Goal: Transaction & Acquisition: Purchase product/service

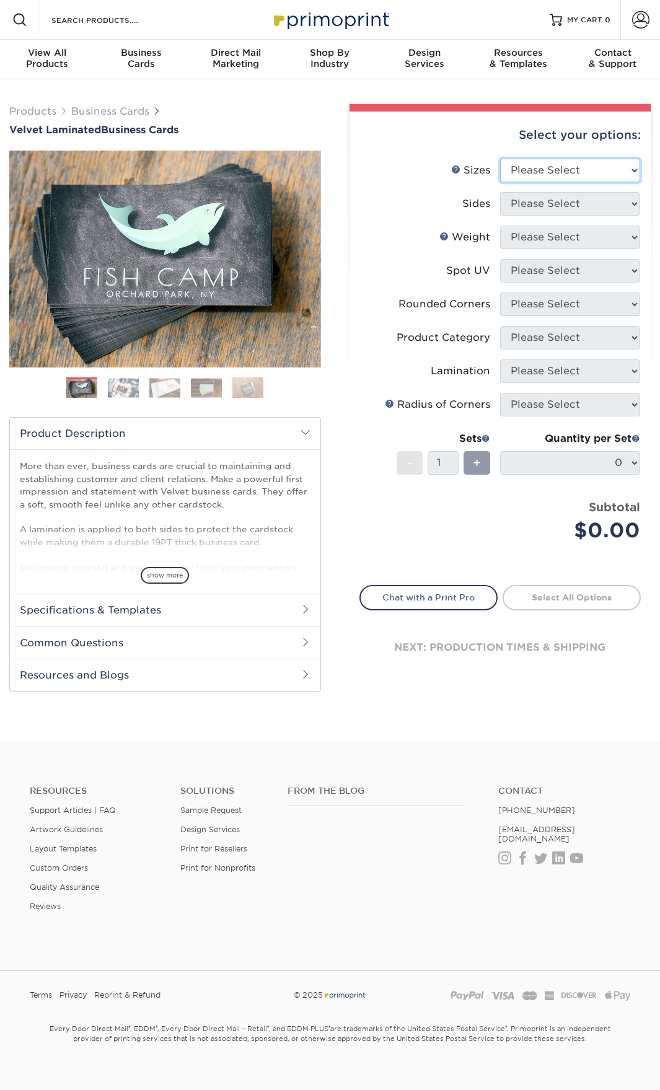
click at [580, 172] on select "Please Select 1.5" x 3.5" - Mini 1.75" x 3.5" - Mini 2" x 2" - Square 2" x 3" -…" at bounding box center [570, 171] width 140 height 24
select select "2.00x3.50"
click at [500, 159] on select "Please Select 1.5" x 3.5" - Mini 1.75" x 3.5" - Mini 2" x 2" - Square 2" x 3" -…" at bounding box center [570, 171] width 140 height 24
click at [564, 204] on select "Please Select Print Both Sides Print Front Only" at bounding box center [570, 204] width 140 height 24
select select "13abbda7-1d64-4f25-8bb2-c179b224825d"
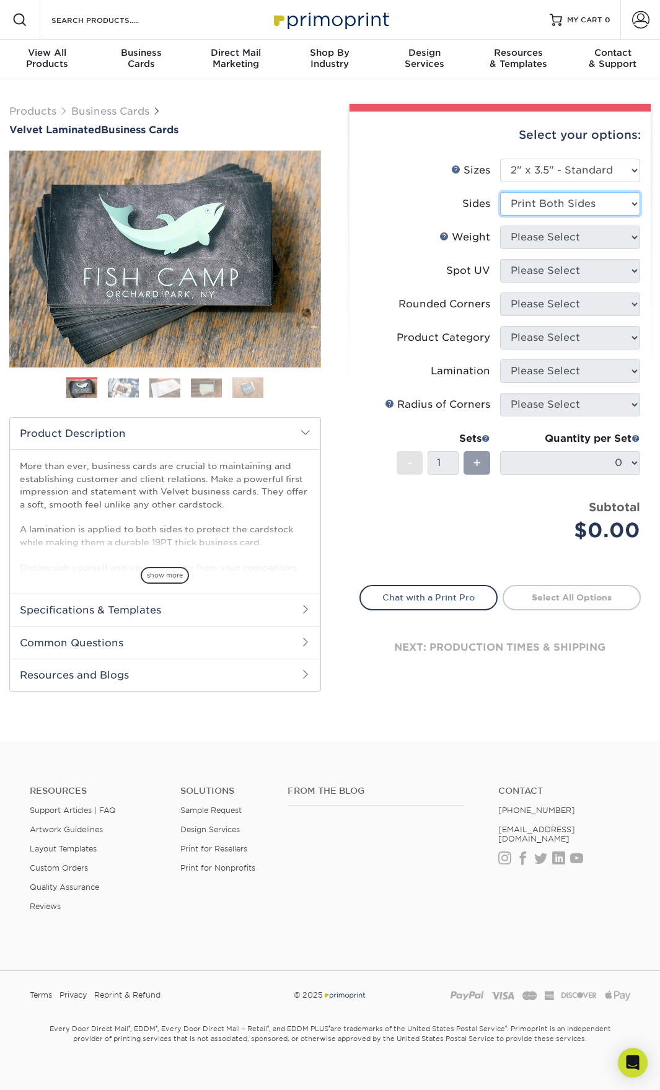
click at [500, 192] on select "Please Select Print Both Sides Print Front Only" at bounding box center [570, 204] width 140 height 24
click at [571, 238] on select "Please Select 16PT" at bounding box center [570, 238] width 140 height 24
select select "16PT"
click at [500, 226] on select "Please Select 16PT" at bounding box center [570, 238] width 140 height 24
click at [551, 275] on select "Please Select No Spot UV Front and Back (Both Sides) Front Only Back Only" at bounding box center [570, 271] width 140 height 24
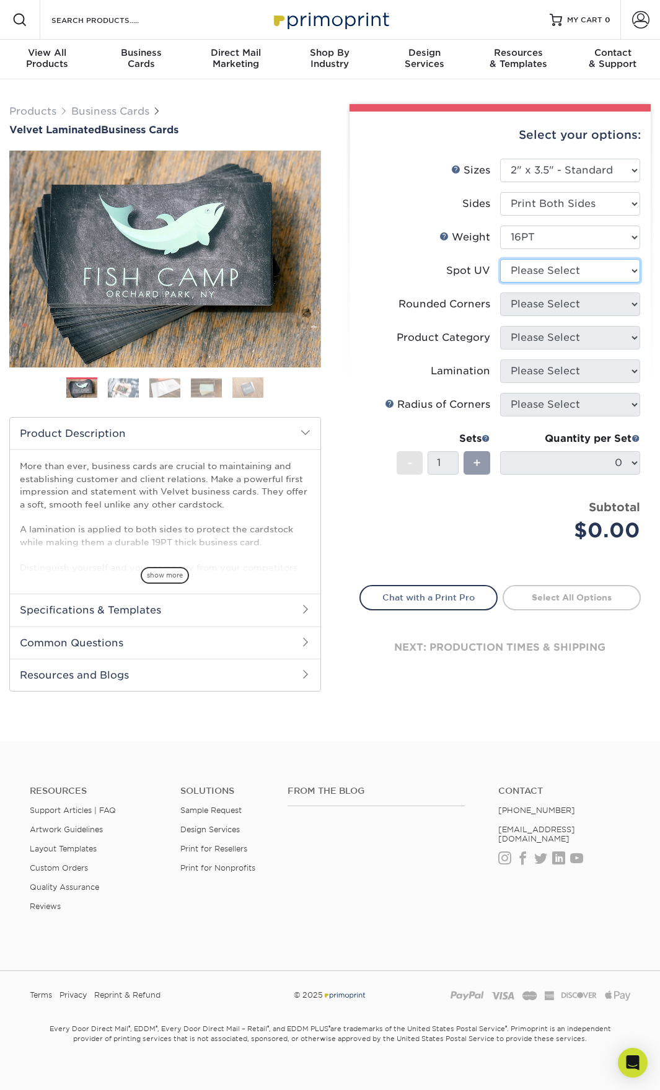
select select "1"
click at [500, 259] on select "Please Select No Spot UV Front and Back (Both Sides) Front Only Back Only" at bounding box center [570, 271] width 140 height 24
click at [539, 306] on select "Please Select Yes - Round 2 Corners Yes - Round 4 Corners No" at bounding box center [570, 305] width 140 height 24
select select "7672df9e-0e0a-464d-8e1f-920c575e4da3"
click at [500, 293] on select "Please Select Yes - Round 2 Corners Yes - Round 4 Corners No" at bounding box center [570, 305] width 140 height 24
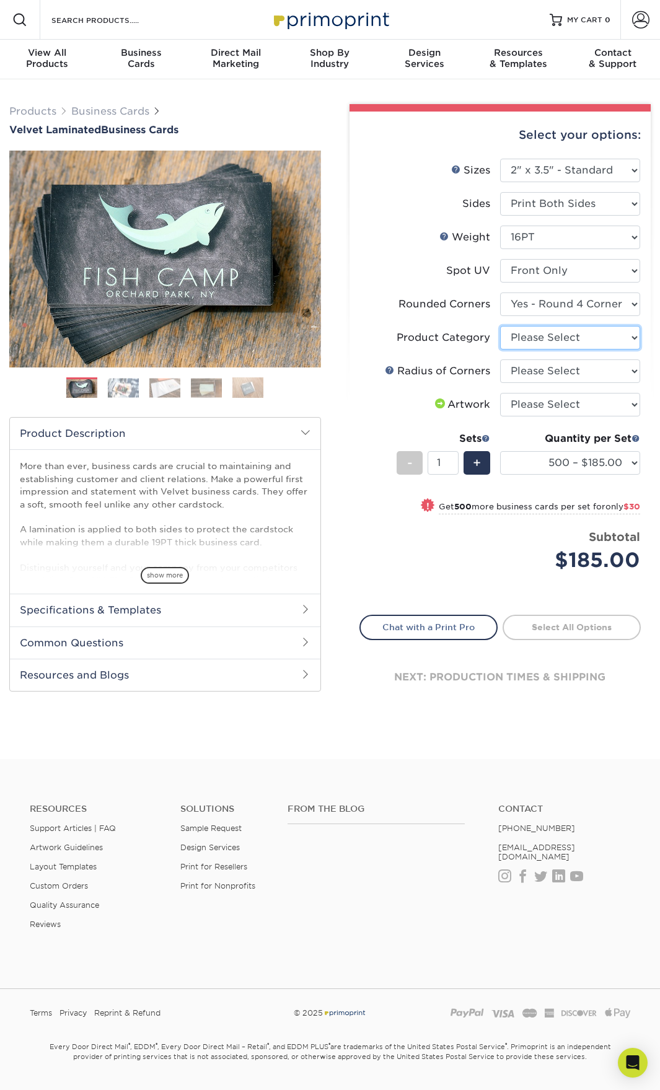
click at [544, 349] on select "Please Select Business Cards" at bounding box center [570, 338] width 140 height 24
click at [549, 340] on select "Please Select Business Cards" at bounding box center [570, 338] width 140 height 24
select select "3b5148f1-0588-4f88-a218-97bcfdce65c1"
click at [500, 326] on select "Please Select Business Cards" at bounding box center [570, 338] width 140 height 24
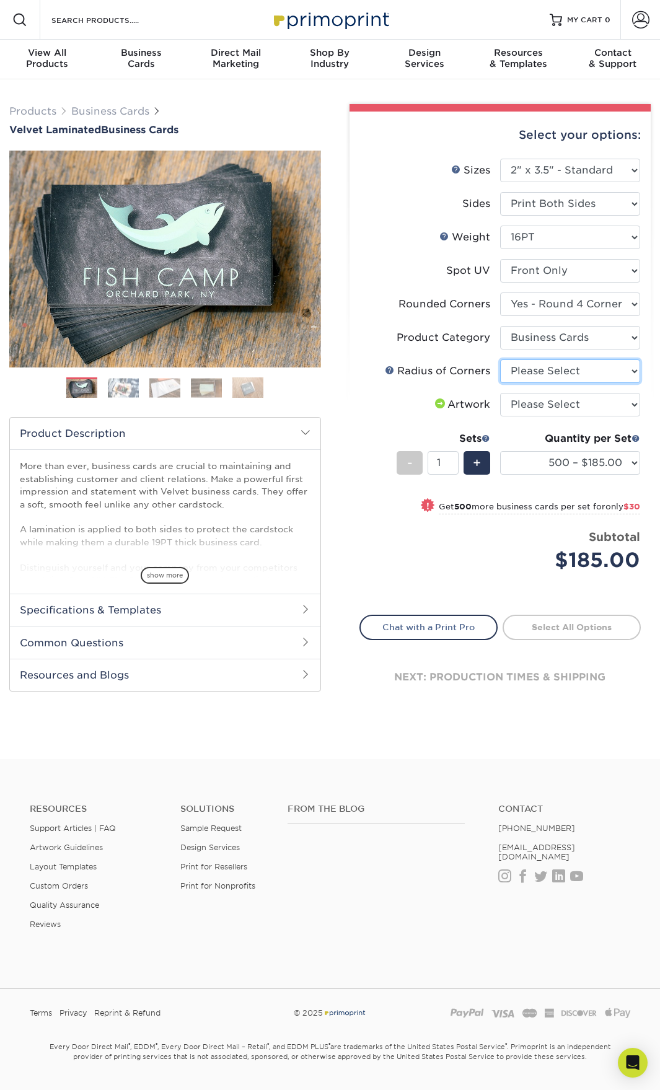
click at [544, 370] on select "Please Select Rounded 1/8" Rounded 1/4"" at bounding box center [570, 372] width 140 height 24
select select "479fbfe7-6a0c-4895-8c9a-81739b7486c9"
click at [500, 360] on select "Please Select Rounded 1/8" Rounded 1/4"" at bounding box center [570, 372] width 140 height 24
click at [544, 409] on select "Please Select I will upload files I need a design - $100" at bounding box center [570, 405] width 140 height 24
select select "upload"
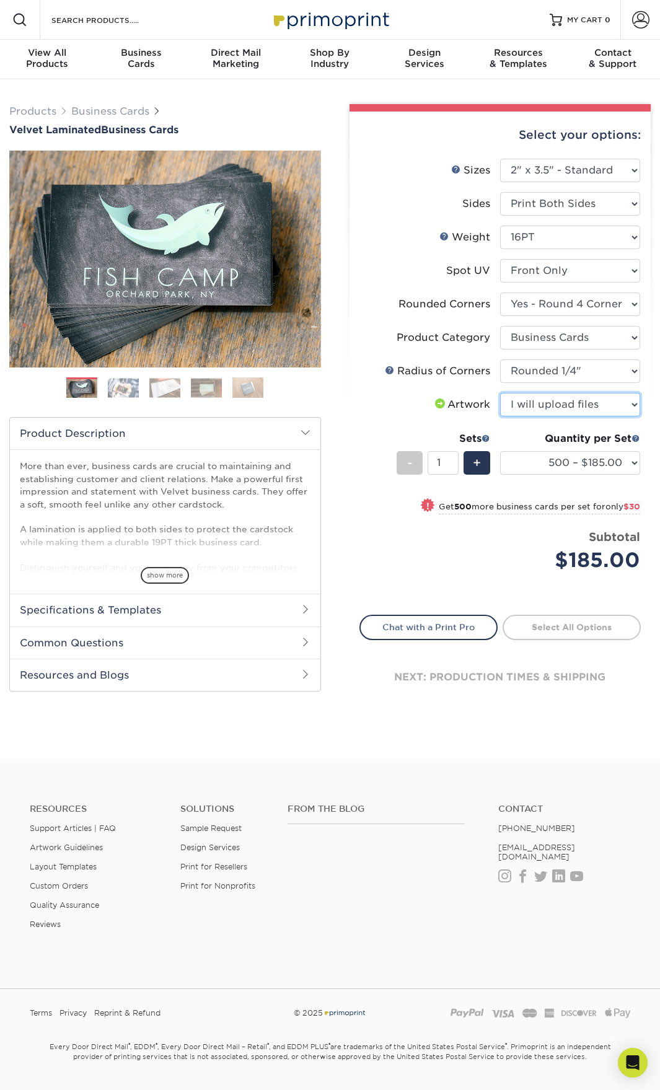
click at [500, 393] on select "Please Select I will upload files I need a design - $100" at bounding box center [570, 405] width 140 height 24
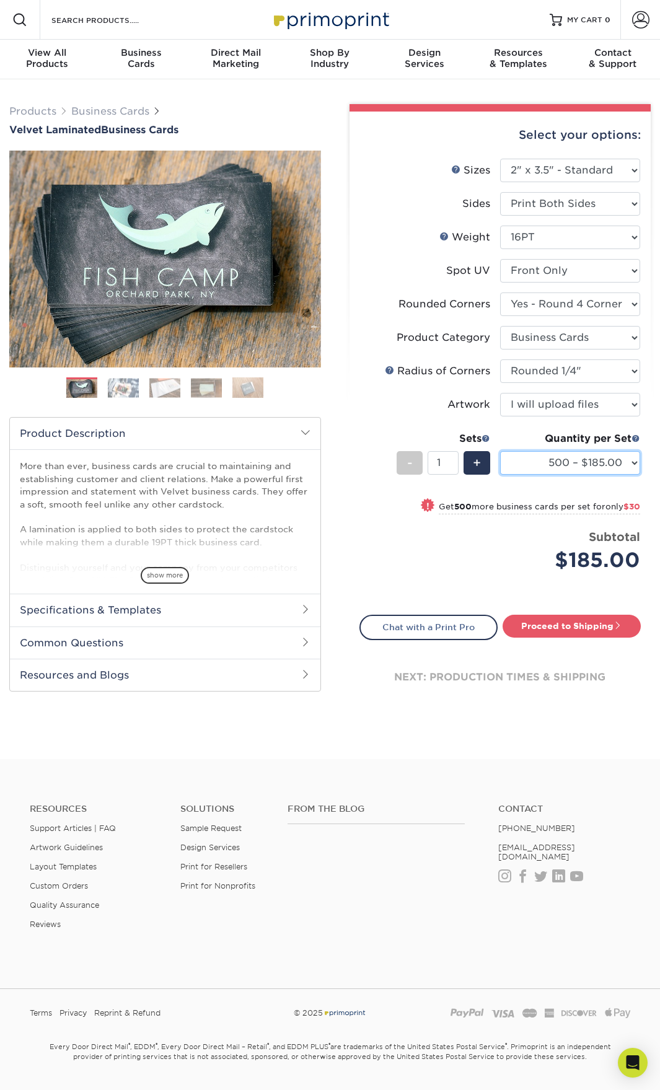
click at [635, 464] on select "500 – $185.00 1000 – $215.00 2500 – $518.00 5000 – $869.00 10000 – $1557.00" at bounding box center [570, 463] width 140 height 24
click at [206, 605] on h2 "Specifications & Templates" at bounding box center [165, 610] width 311 height 32
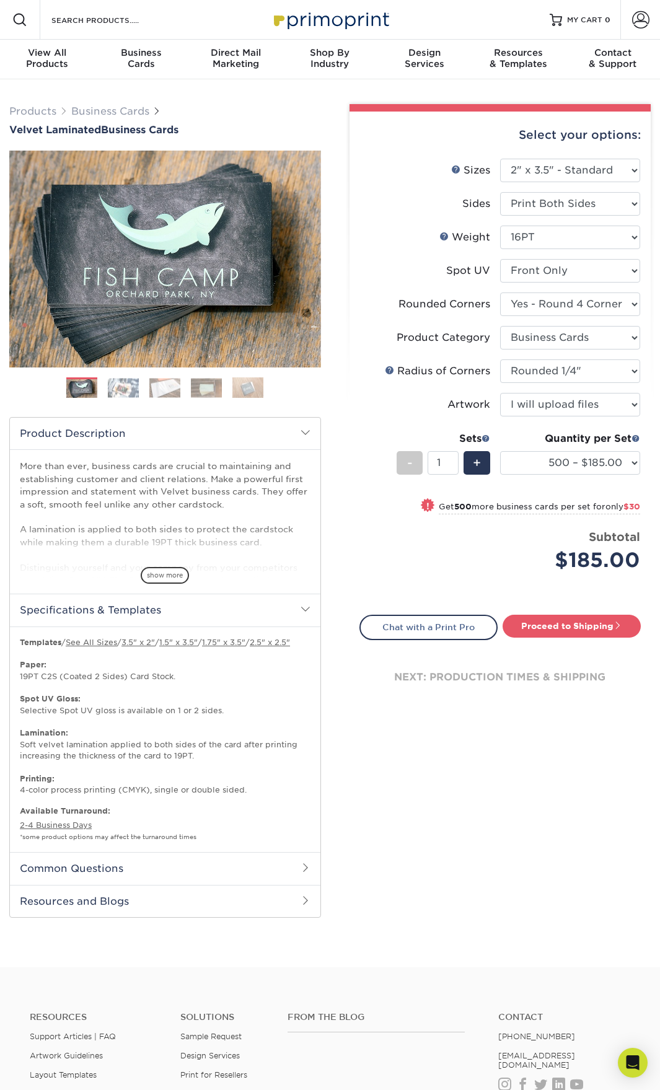
click at [125, 878] on h2 "Common Questions" at bounding box center [165, 868] width 311 height 32
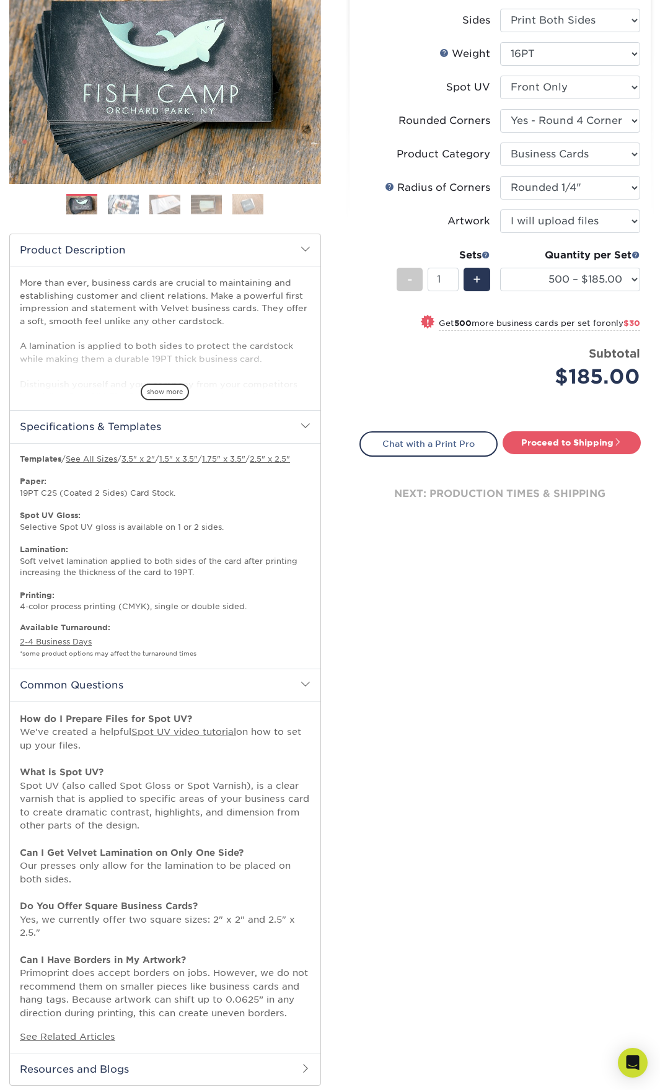
scroll to position [186, 0]
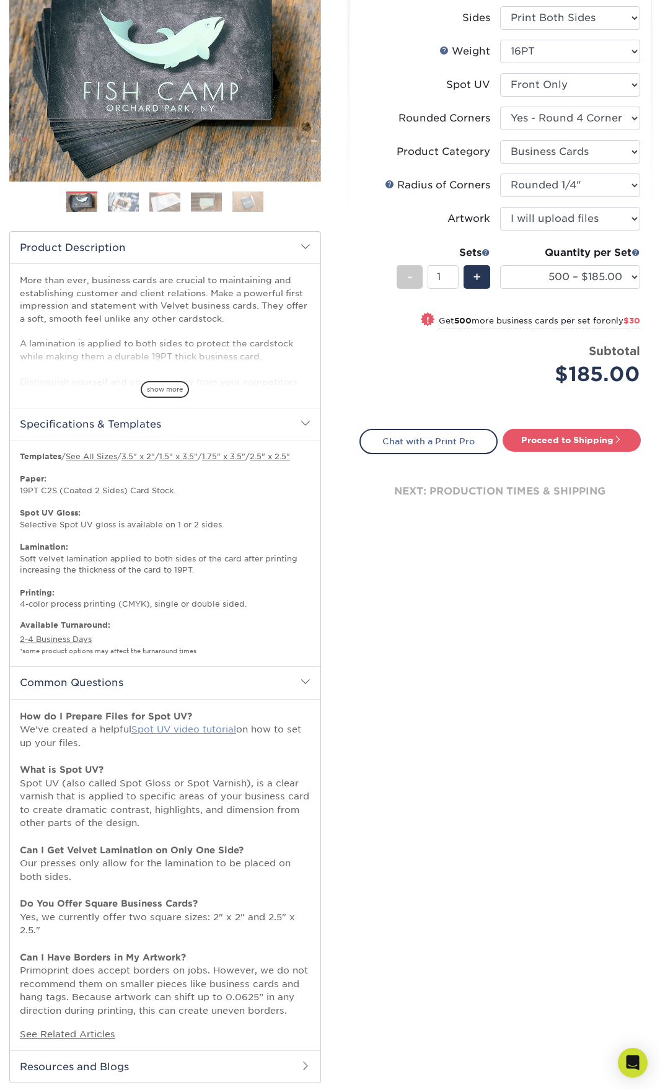
click at [179, 735] on link "Spot UV video tutorial" at bounding box center [183, 729] width 105 height 11
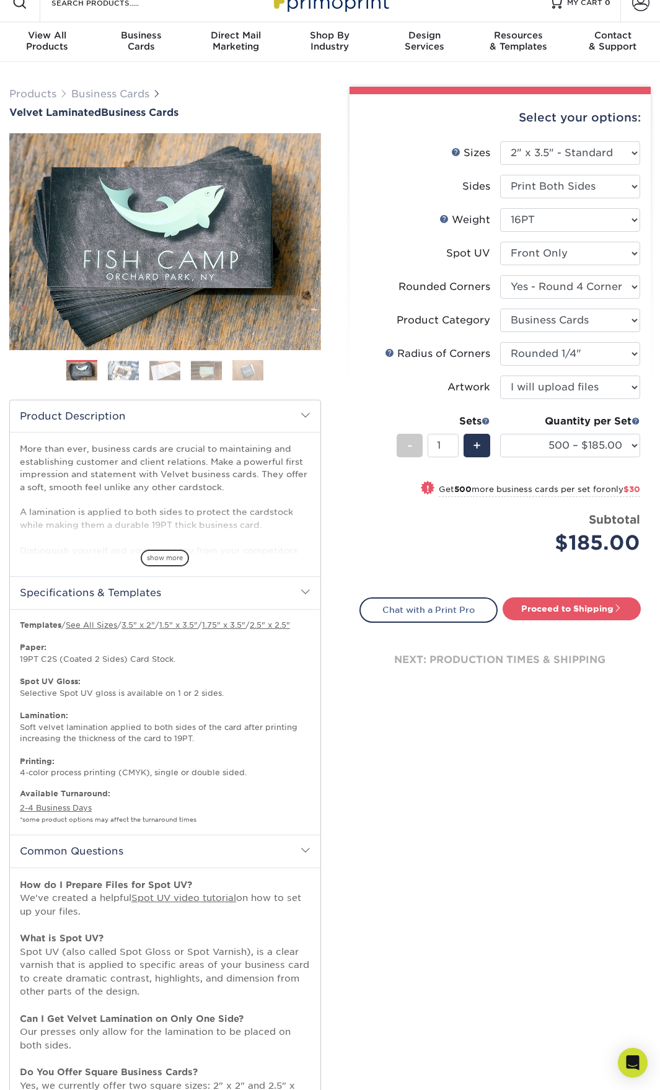
scroll to position [0, 0]
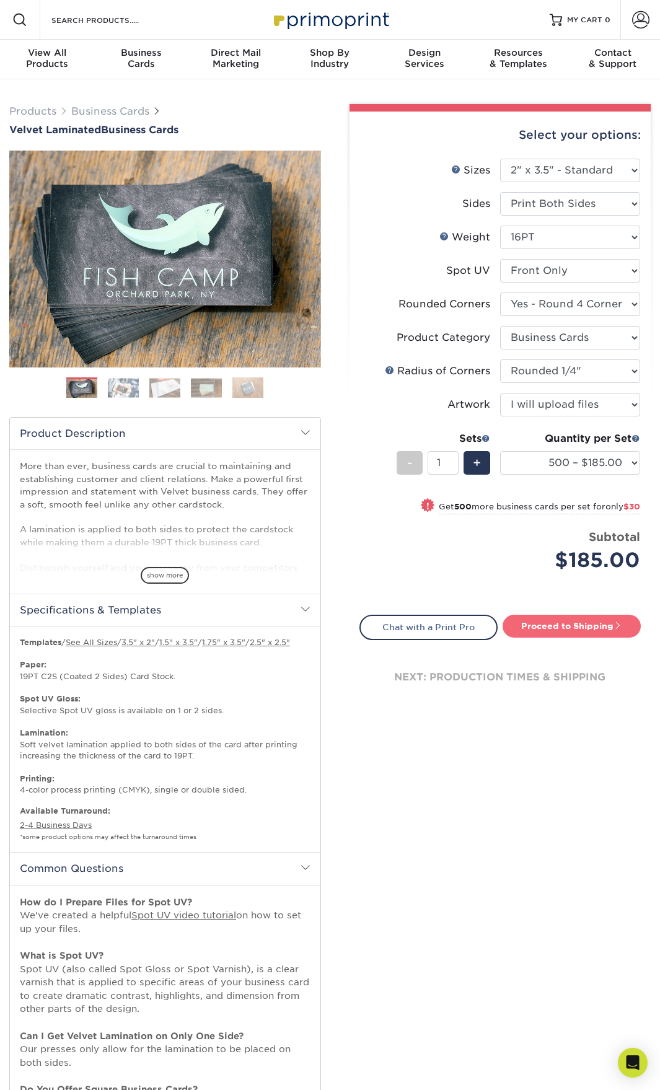
click at [597, 624] on link "Proceed to Shipping" at bounding box center [572, 626] width 138 height 22
type input "Set 1"
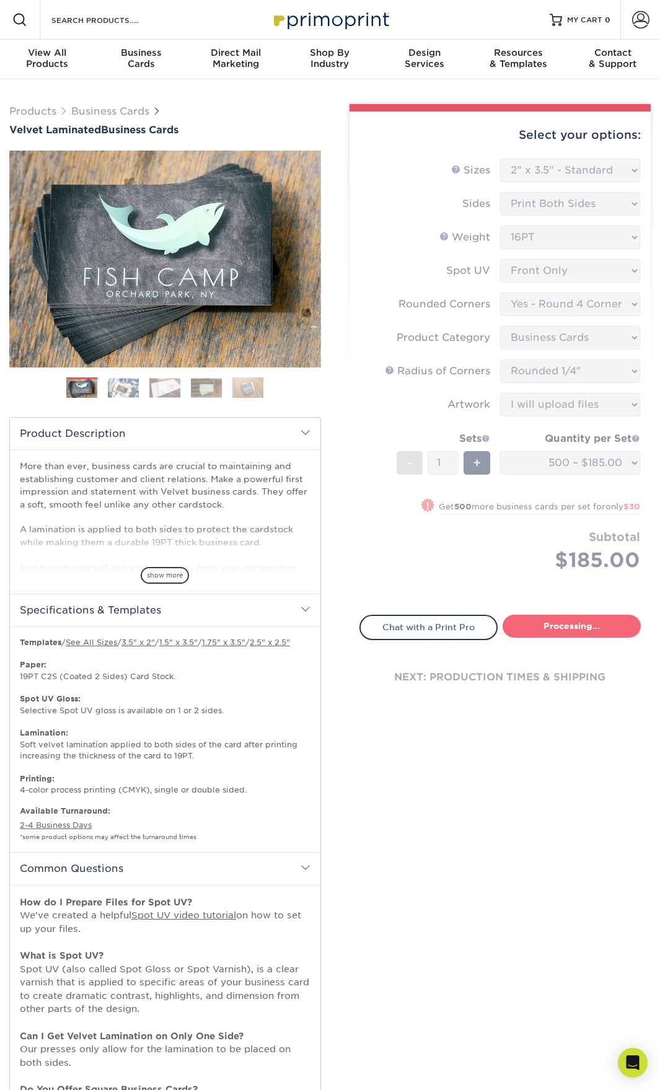
select select "17f778df-9369-4ad5-8ca2-d61a48b8ef27"
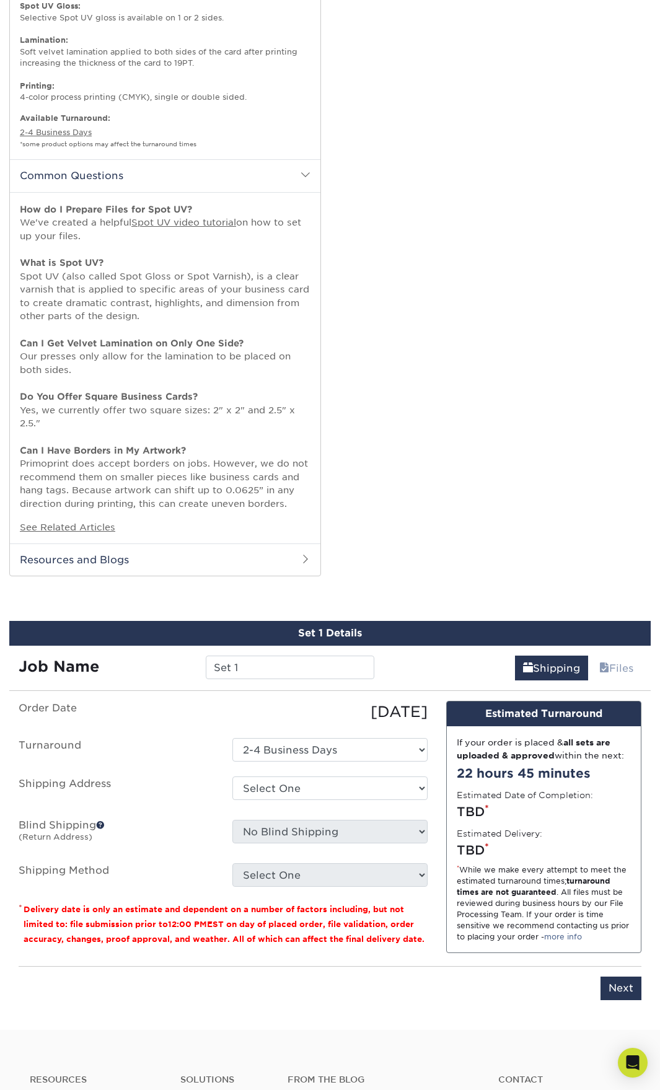
scroll to position [1007, 0]
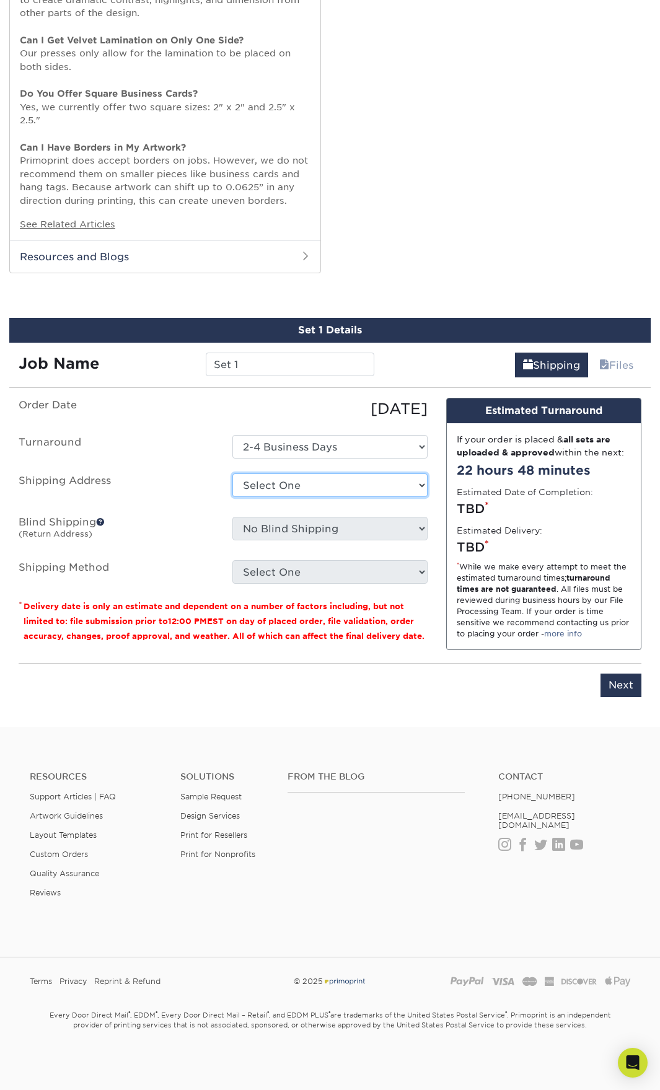
click at [314, 483] on select "Select One + Add New Address - Login" at bounding box center [329, 486] width 195 height 24
select select "newaddress"
click at [232, 474] on select "Select One + Add New Address - Login" at bounding box center [329, 486] width 195 height 24
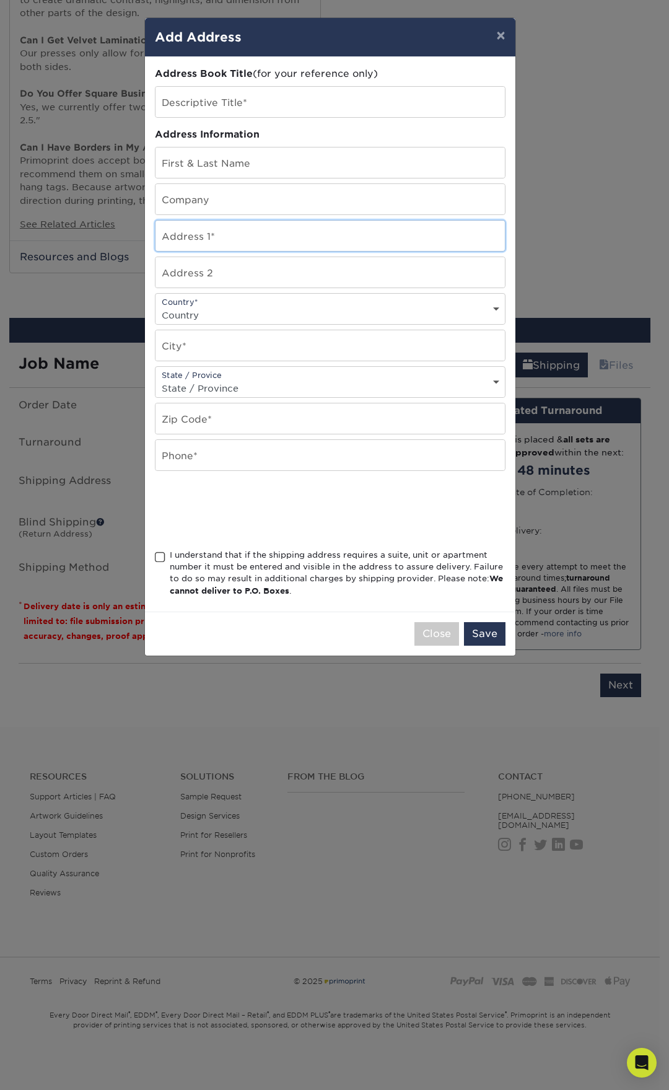
click at [214, 247] on input "text" at bounding box center [331, 236] width 350 height 30
type input "[STREET_ADDRESS]"
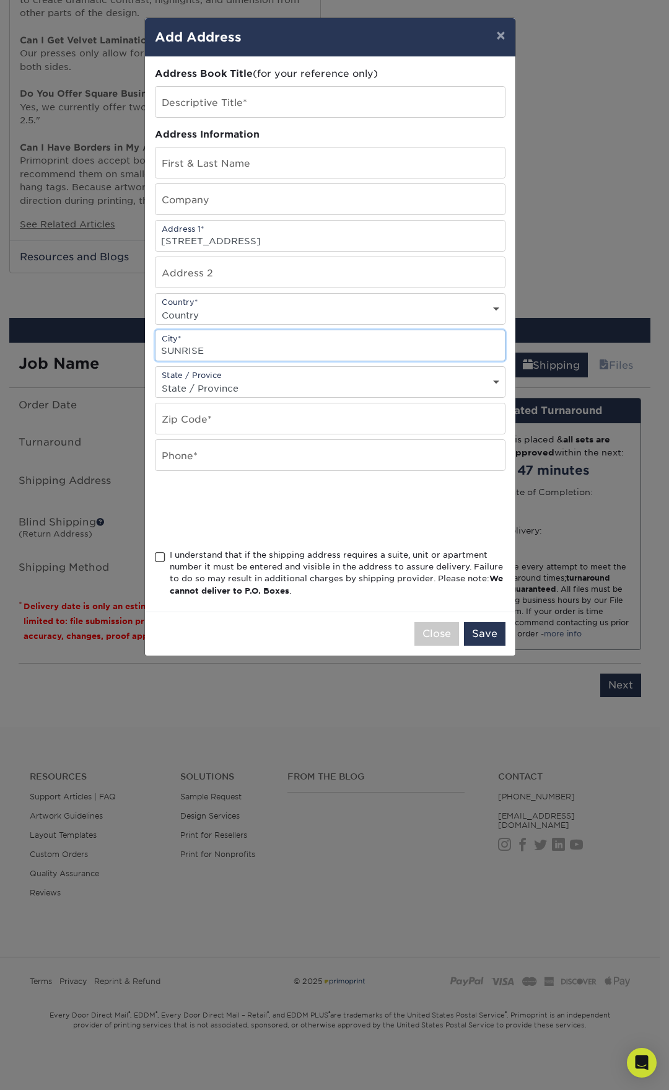
type input "SUNRISE"
click at [203, 386] on select "State / Province [US_STATE] [US_STATE] [US_STATE] [US_STATE] [US_STATE] [US_STA…" at bounding box center [331, 388] width 350 height 18
select select "FL"
click at [156, 379] on select "State / Province [US_STATE] [US_STATE] [US_STATE] [US_STATE] [US_STATE] [US_STA…" at bounding box center [331, 388] width 350 height 18
click at [197, 423] on input "text" at bounding box center [331, 419] width 350 height 30
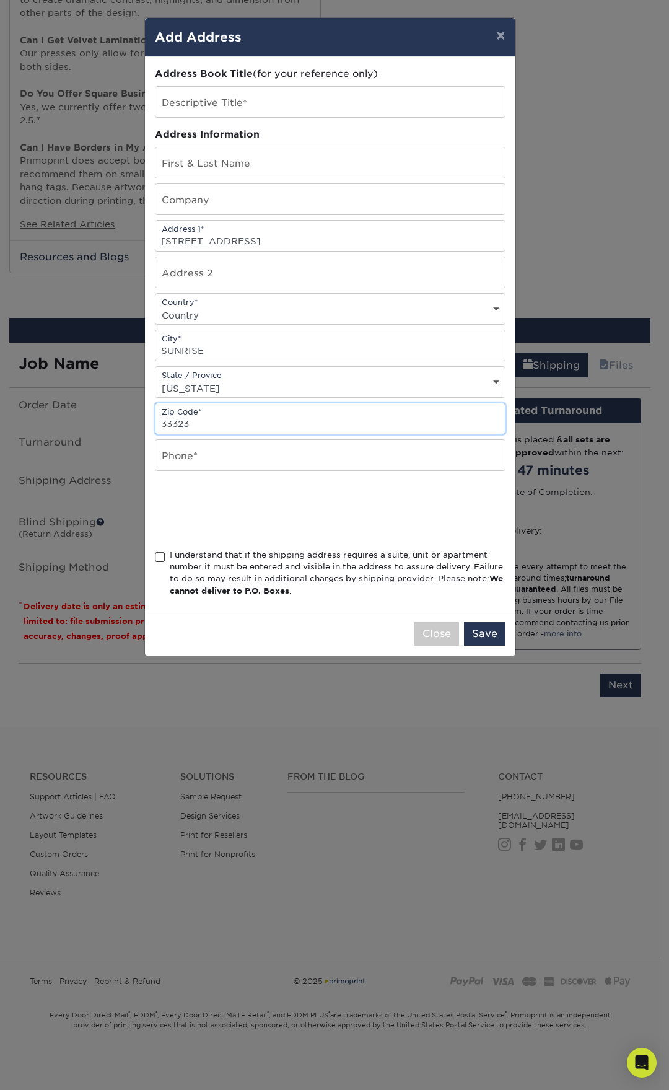
type input "33323"
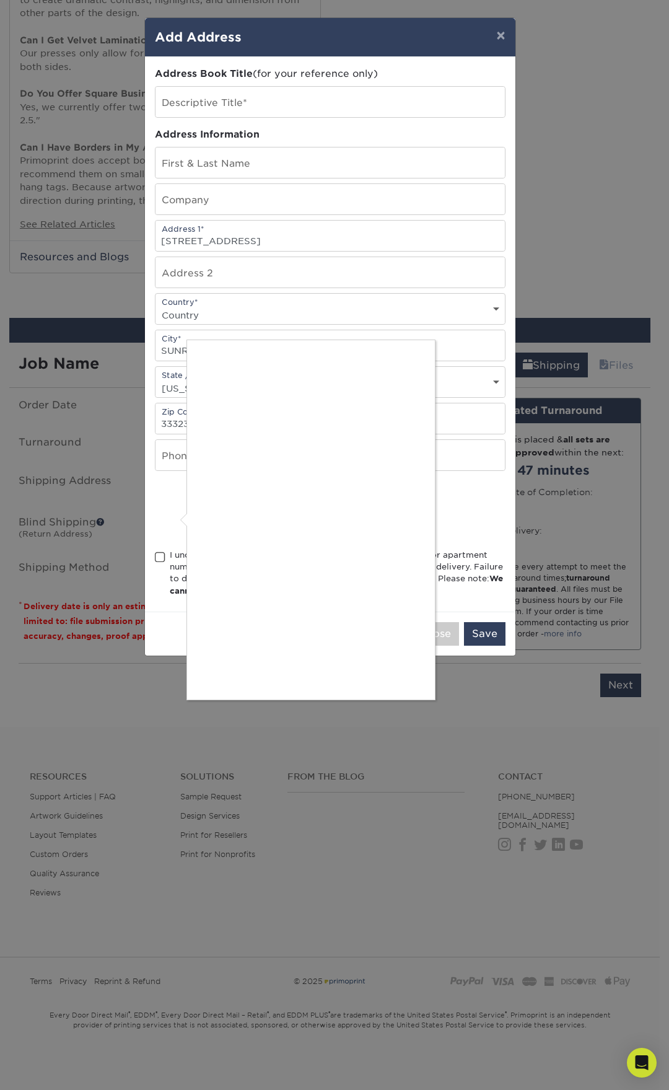
click at [156, 555] on div at bounding box center [334, 545] width 669 height 1090
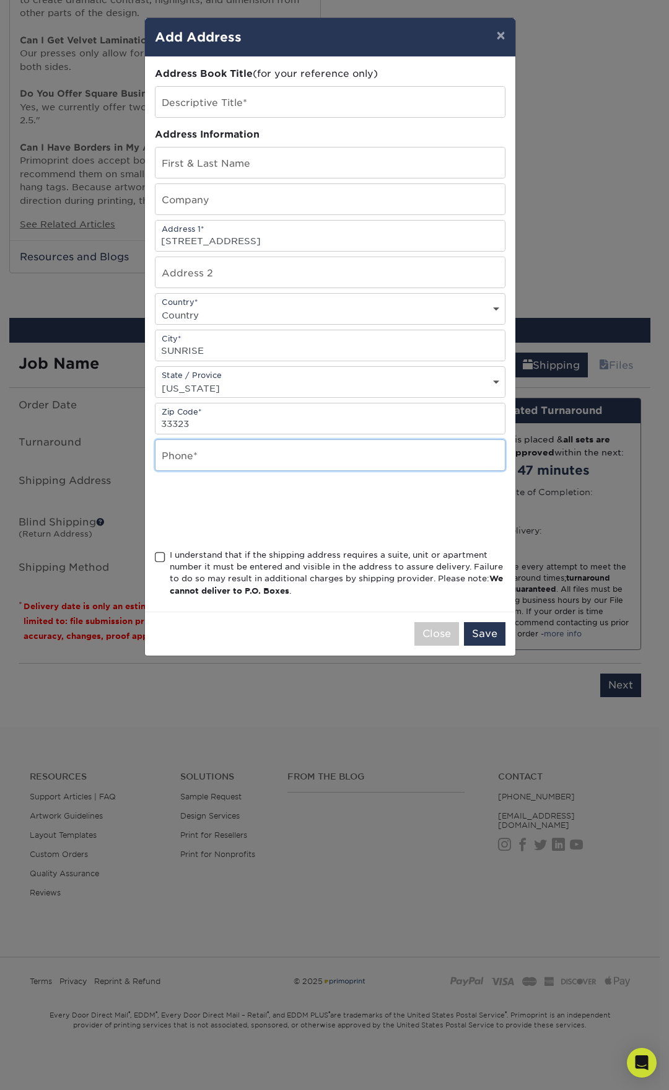
click at [198, 461] on input "text" at bounding box center [331, 455] width 350 height 30
type input "9549344245"
type input "[PERSON_NAME]"
select select "US"
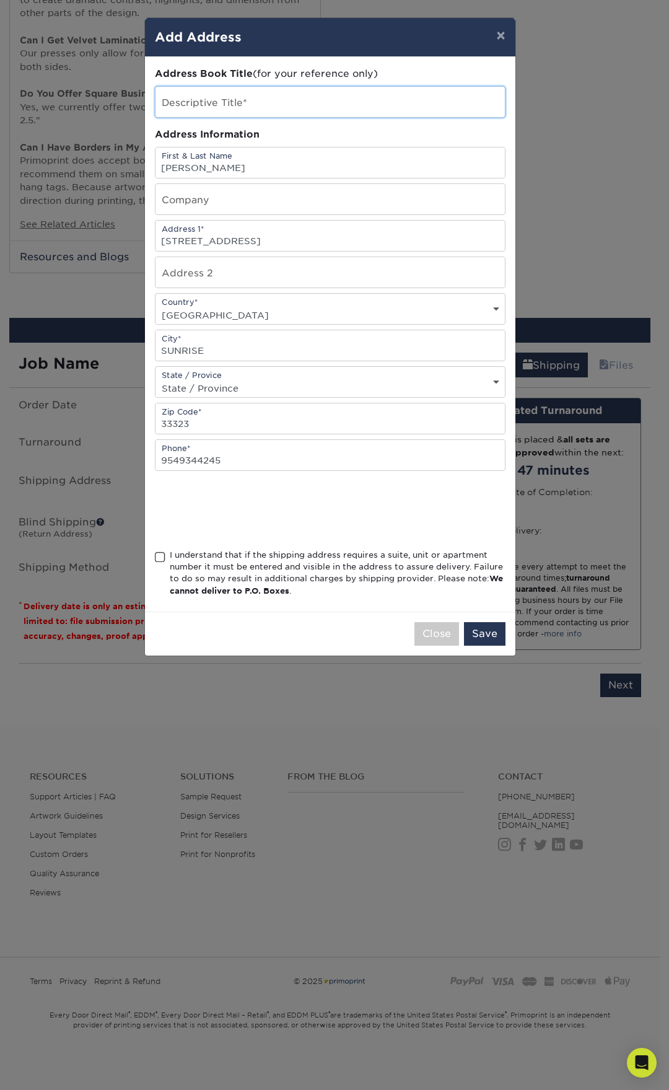
click at [235, 102] on input "text" at bounding box center [331, 102] width 350 height 30
click at [158, 557] on span at bounding box center [160, 558] width 11 height 12
click at [0, 0] on input "I understand that if the shipping address requires a suite, unit or apartment n…" at bounding box center [0, 0] width 0 height 0
click at [485, 634] on button "Save" at bounding box center [485, 634] width 42 height 24
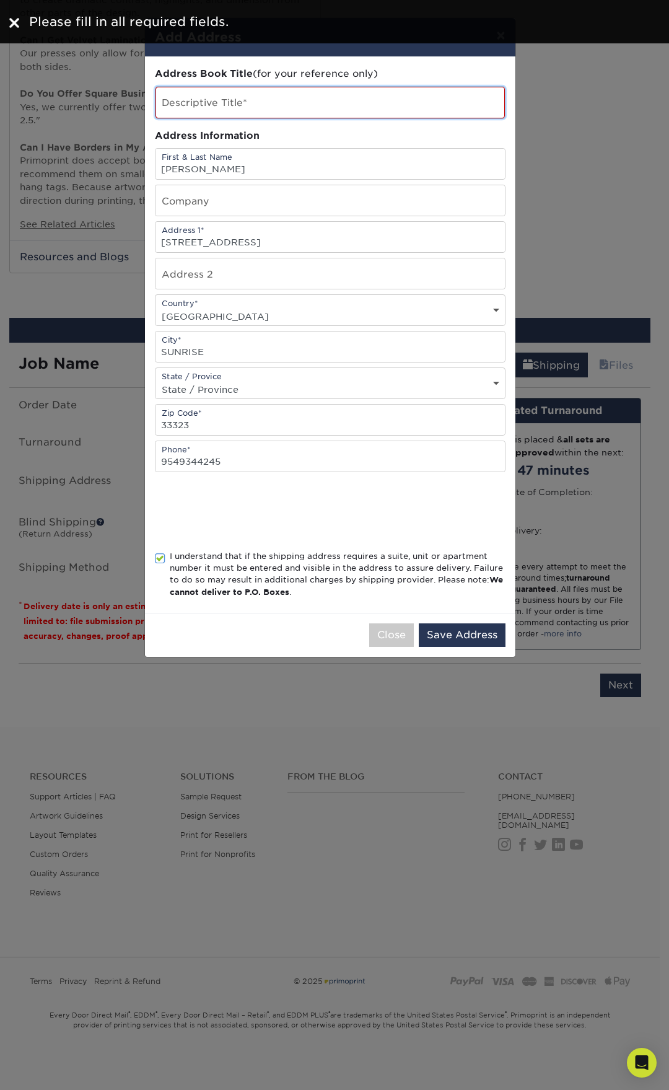
click at [206, 100] on input "text" at bounding box center [331, 103] width 350 height 32
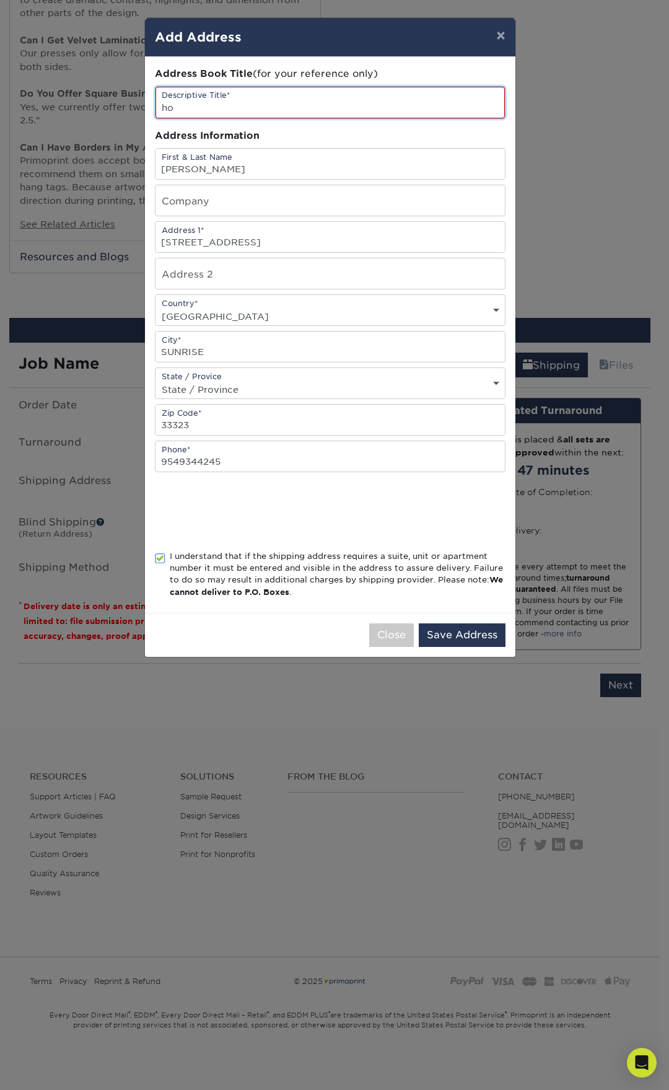
type input "h"
type input "HOME"
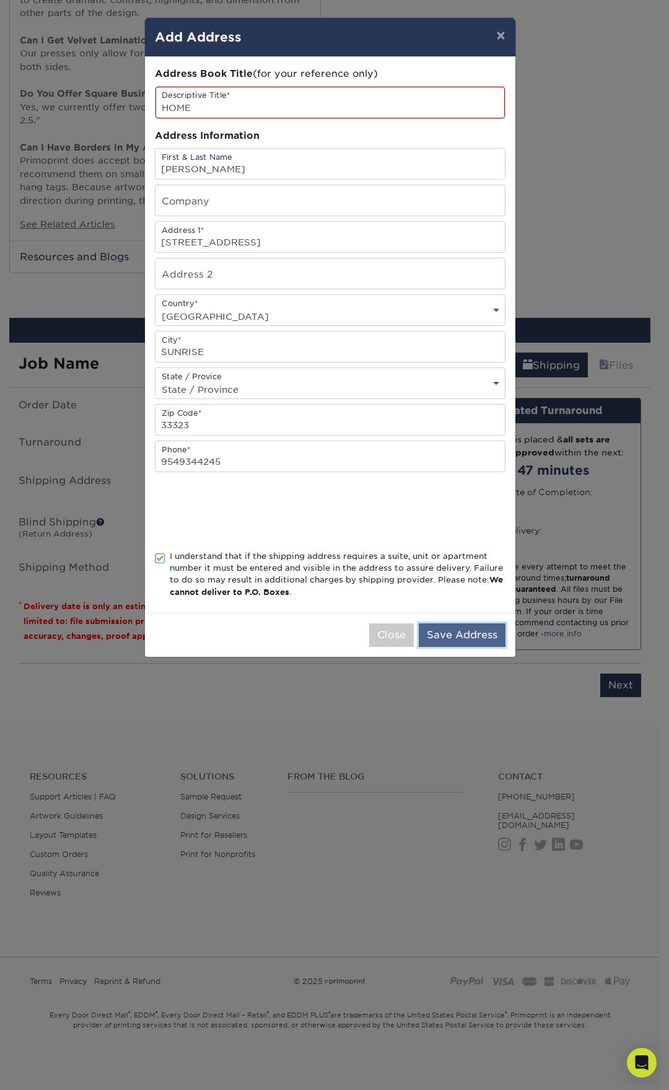
click at [449, 636] on button "Save Address" at bounding box center [462, 636] width 87 height 24
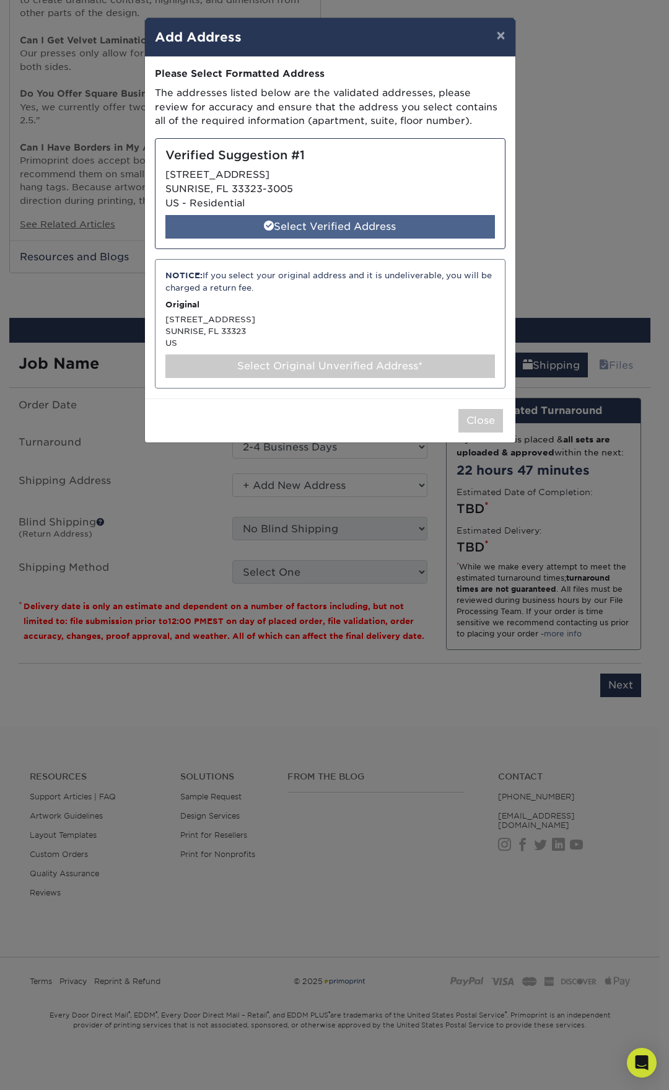
click at [333, 221] on div "Select Verified Address" at bounding box center [331, 227] width 330 height 24
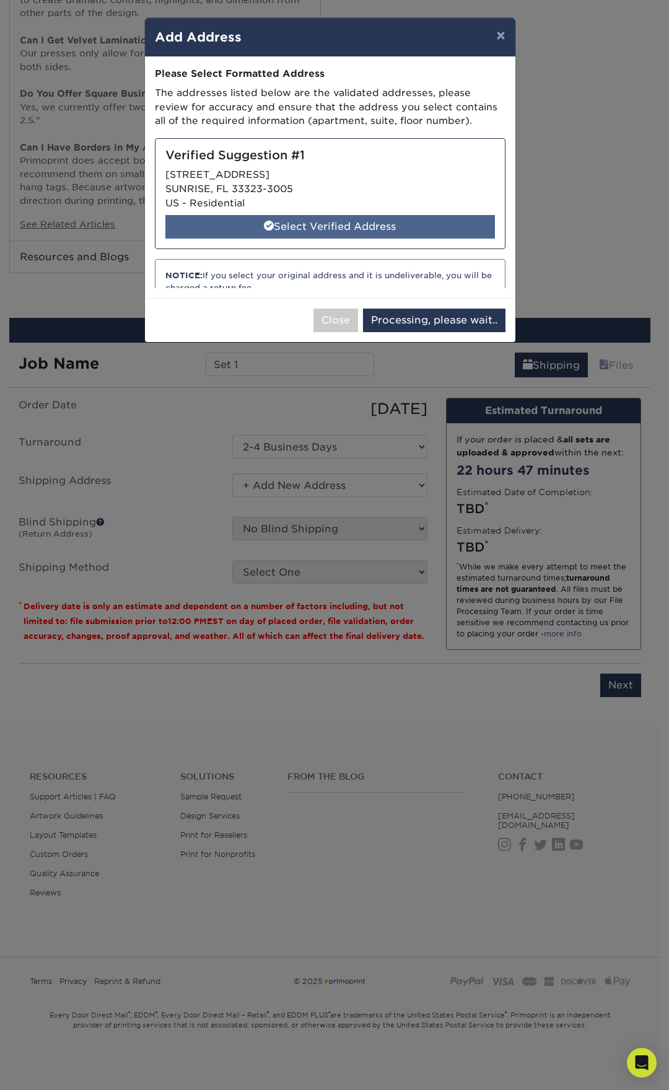
select select "286948"
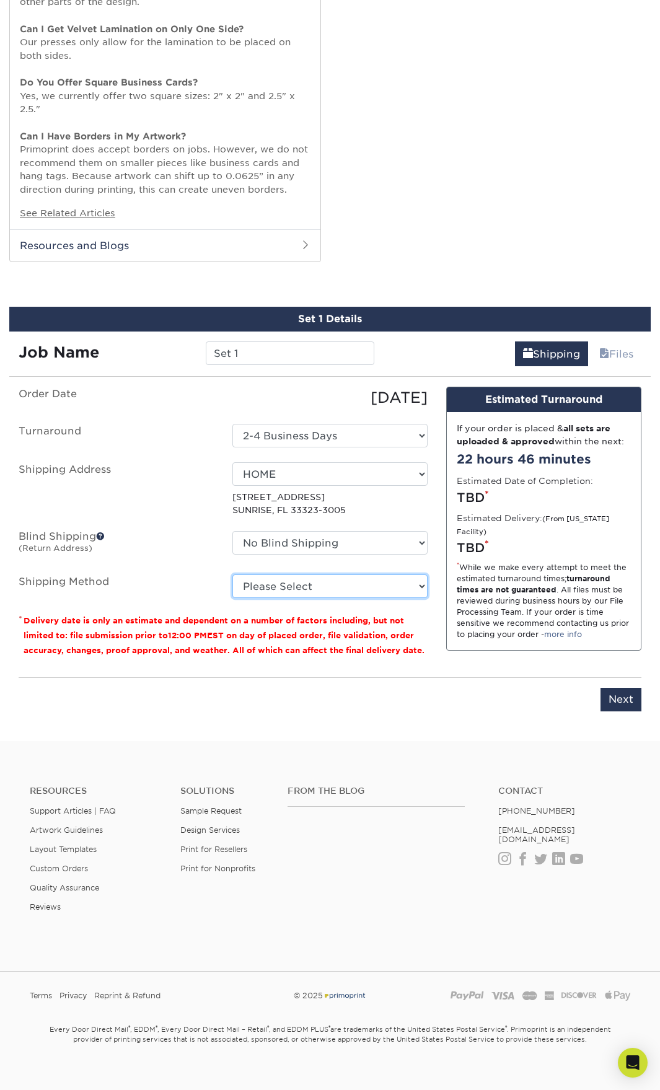
click at [416, 591] on select "Please Select Ground Shipping (+$8.96) 3 Day Shipping Service (+$20.04) 2 Day A…" at bounding box center [329, 587] width 195 height 24
select select "03"
click at [232, 586] on select "Please Select Ground Shipping (+$8.96) 3 Day Shipping Service (+$20.04) 2 Day A…" at bounding box center [329, 587] width 195 height 24
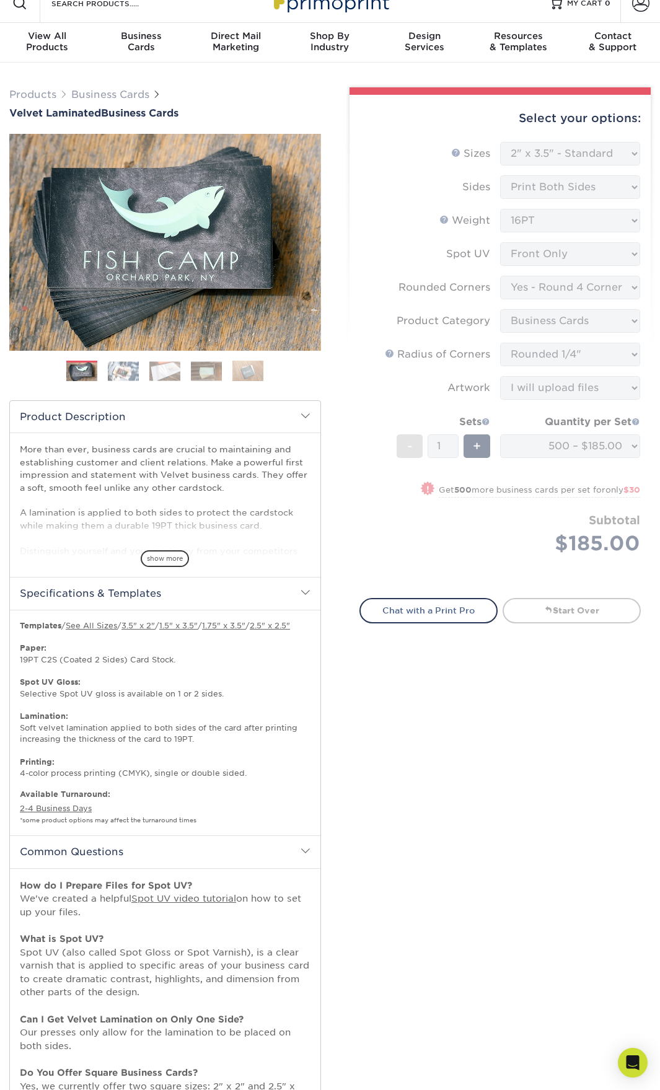
scroll to position [15, 0]
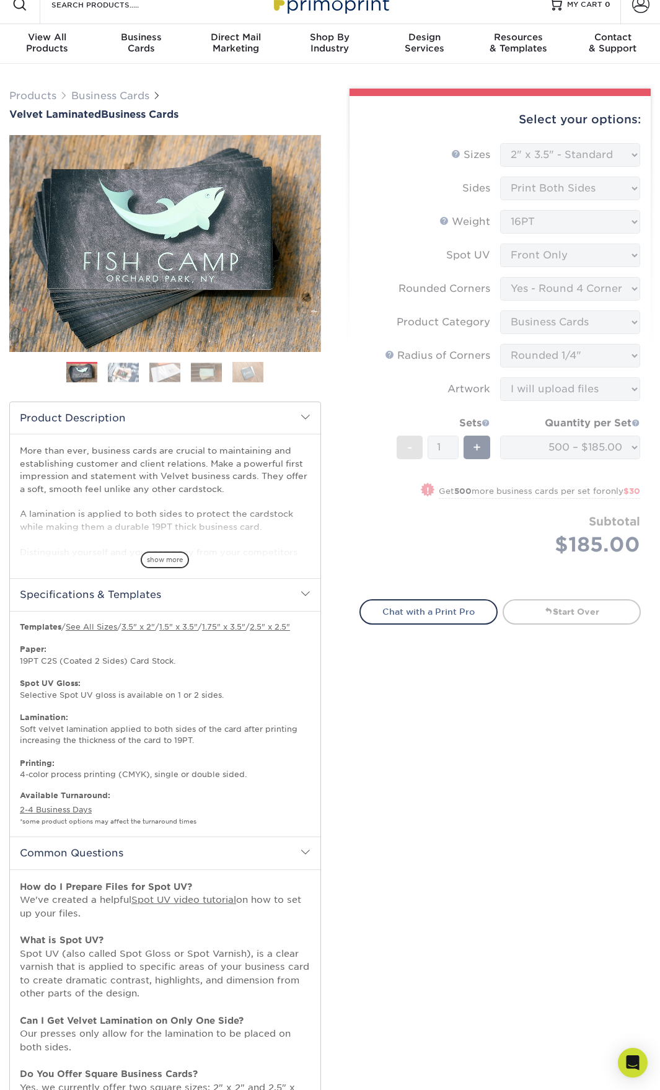
click at [123, 368] on img at bounding box center [123, 372] width 31 height 19
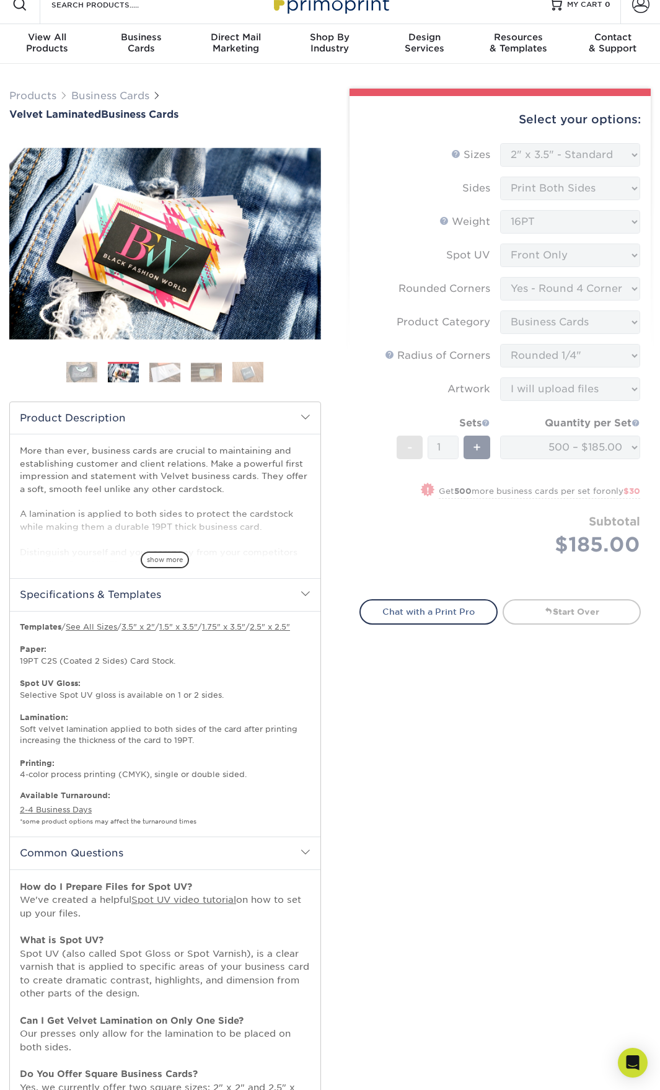
click at [159, 381] on img at bounding box center [164, 372] width 31 height 19
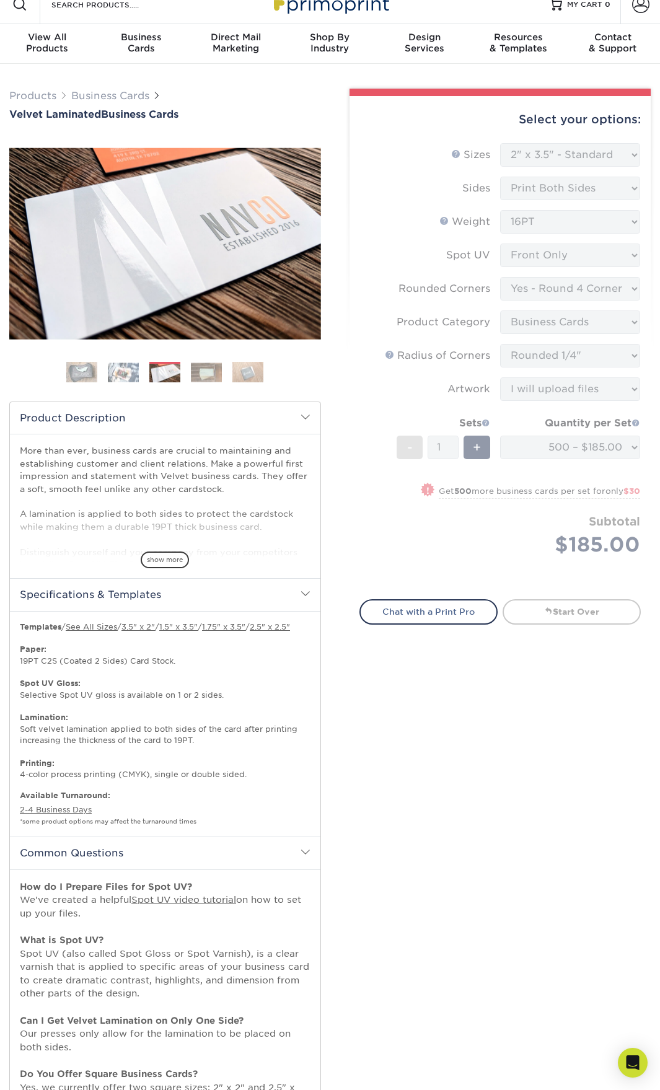
click at [202, 372] on img at bounding box center [206, 372] width 31 height 19
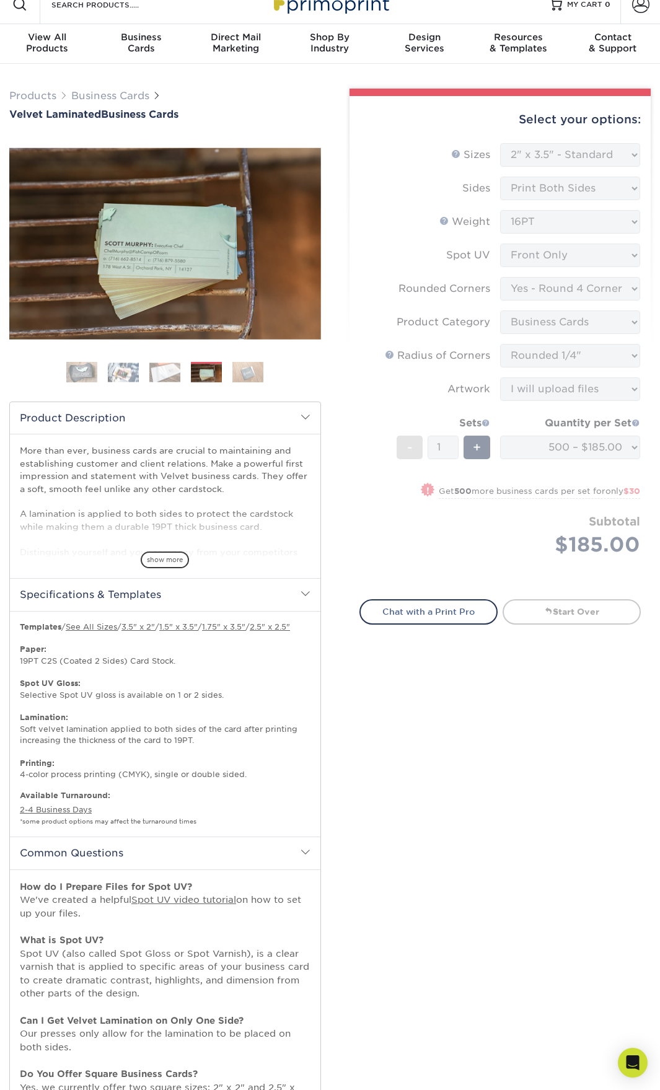
click at [242, 365] on img at bounding box center [247, 372] width 31 height 22
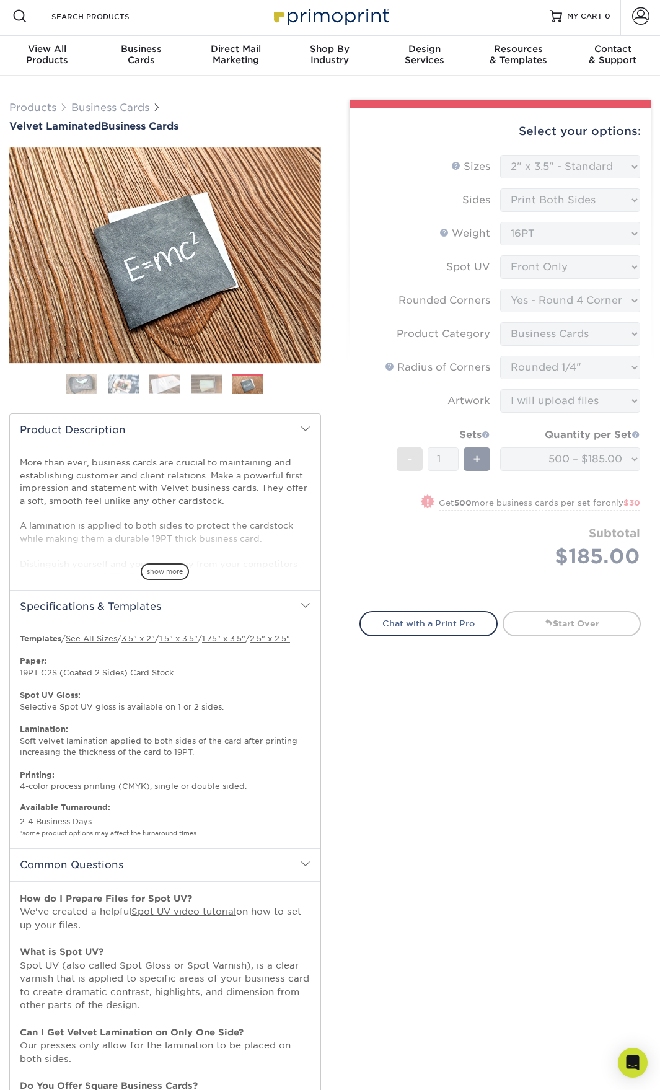
scroll to position [0, 0]
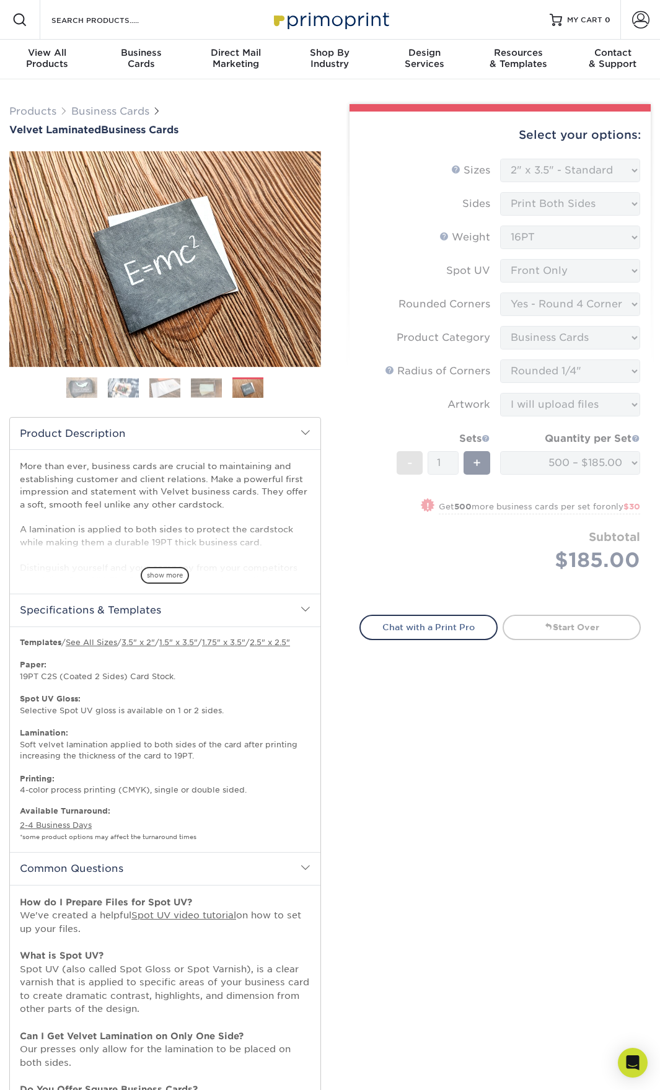
click at [398, 550] on form "Sizes Help Sizes Please Select 1.5" x 3.5" - Mini 1.75" x 3.5" - Mini 2" x 2" -…" at bounding box center [501, 380] width 282 height 442
click at [452, 525] on form "Sizes Help Sizes Please Select 1.5" x 3.5" - Mini 1.75" x 3.5" - Mini 2" x 2" -…" at bounding box center [501, 380] width 282 height 442
click at [632, 466] on form "Sizes Help Sizes Please Select 1.5" x 3.5" - Mini 1.75" x 3.5" - Mini 2" x 2" -…" at bounding box center [501, 380] width 282 height 442
click at [628, 460] on form "Sizes Help Sizes Please Select 1.5" x 3.5" - Mini 1.75" x 3.5" - Mini 2" x 2" -…" at bounding box center [501, 380] width 282 height 442
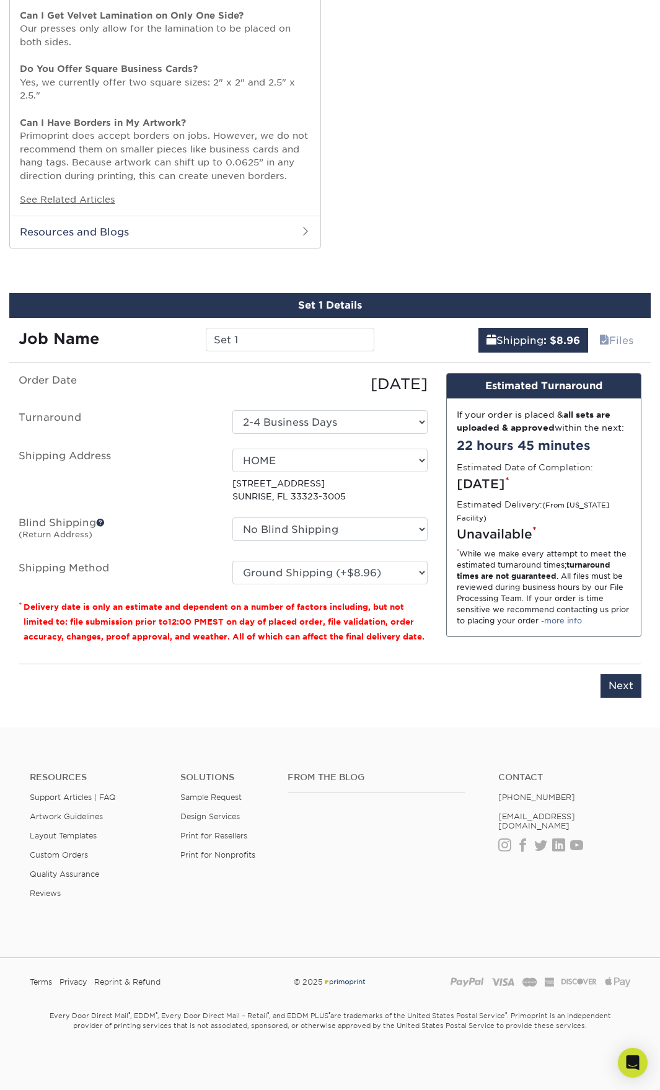
scroll to position [1033, 0]
click at [407, 418] on select "Select One 2-4 Business Days" at bounding box center [329, 422] width 195 height 24
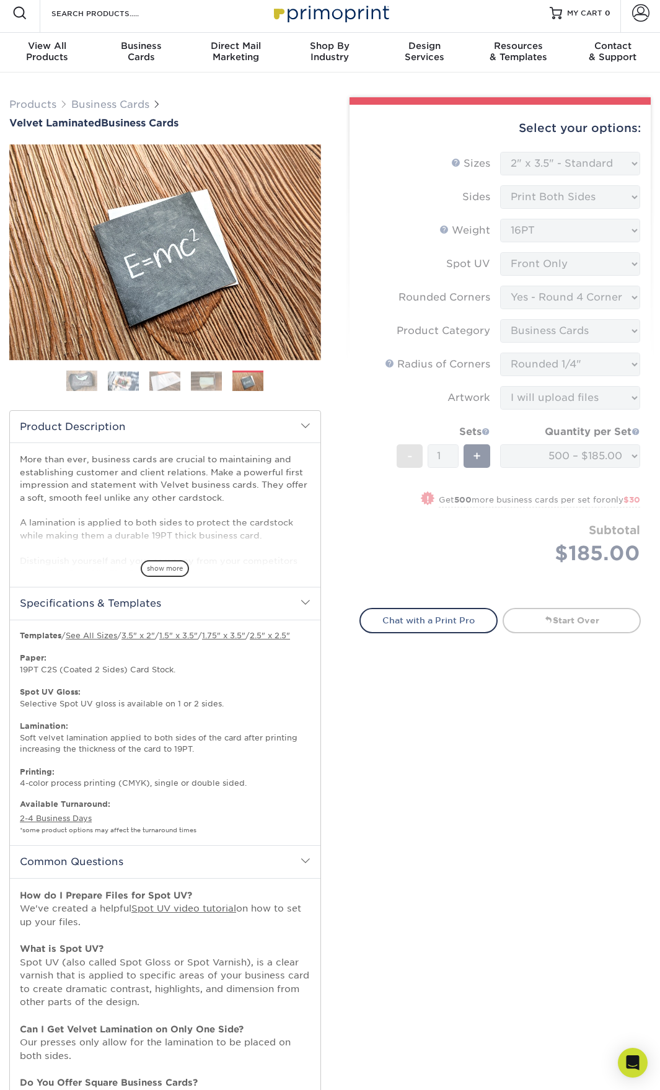
scroll to position [0, 0]
